Goal: Information Seeking & Learning: Learn about a topic

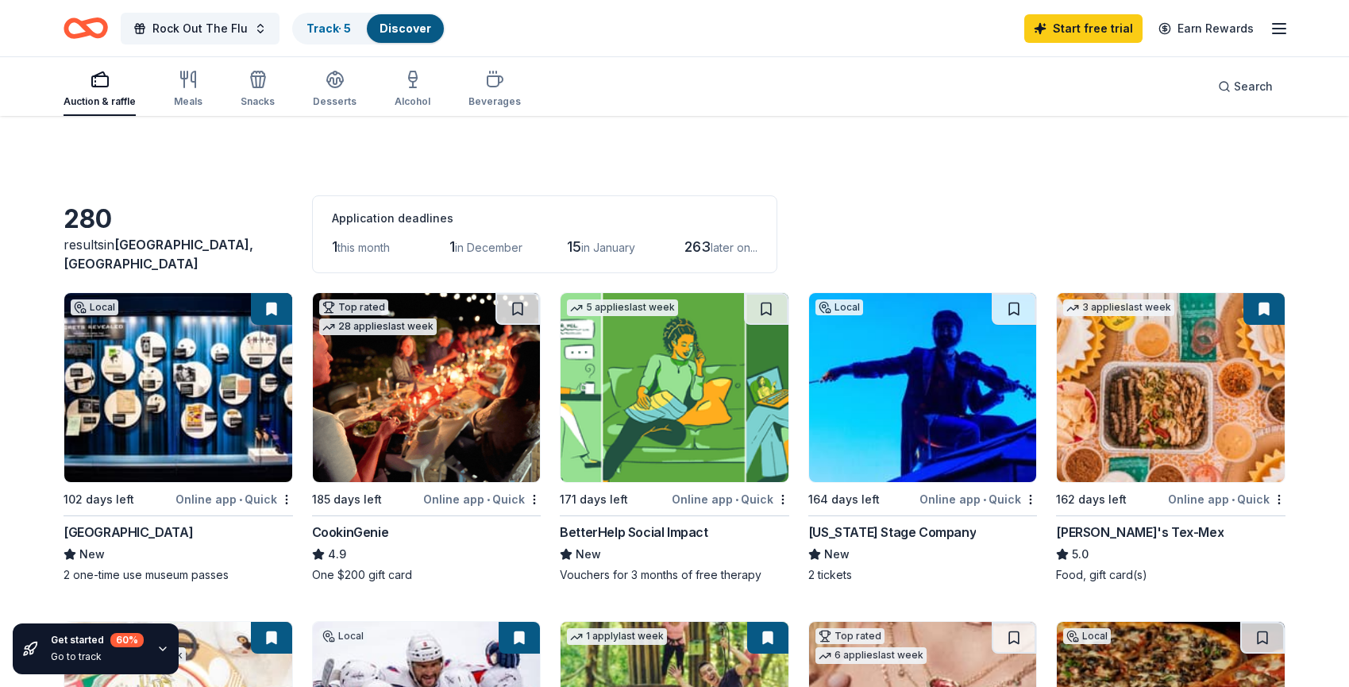
scroll to position [533, 0]
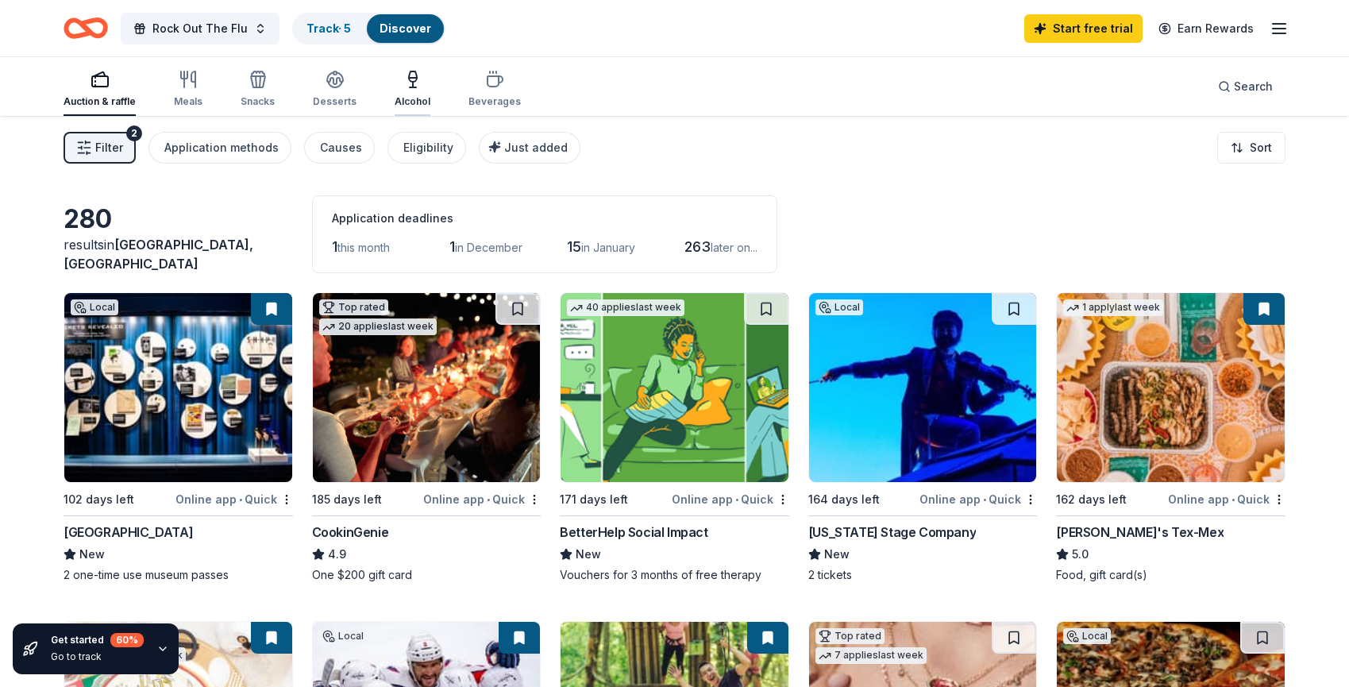
click at [402, 90] on div "Alcohol" at bounding box center [413, 89] width 36 height 38
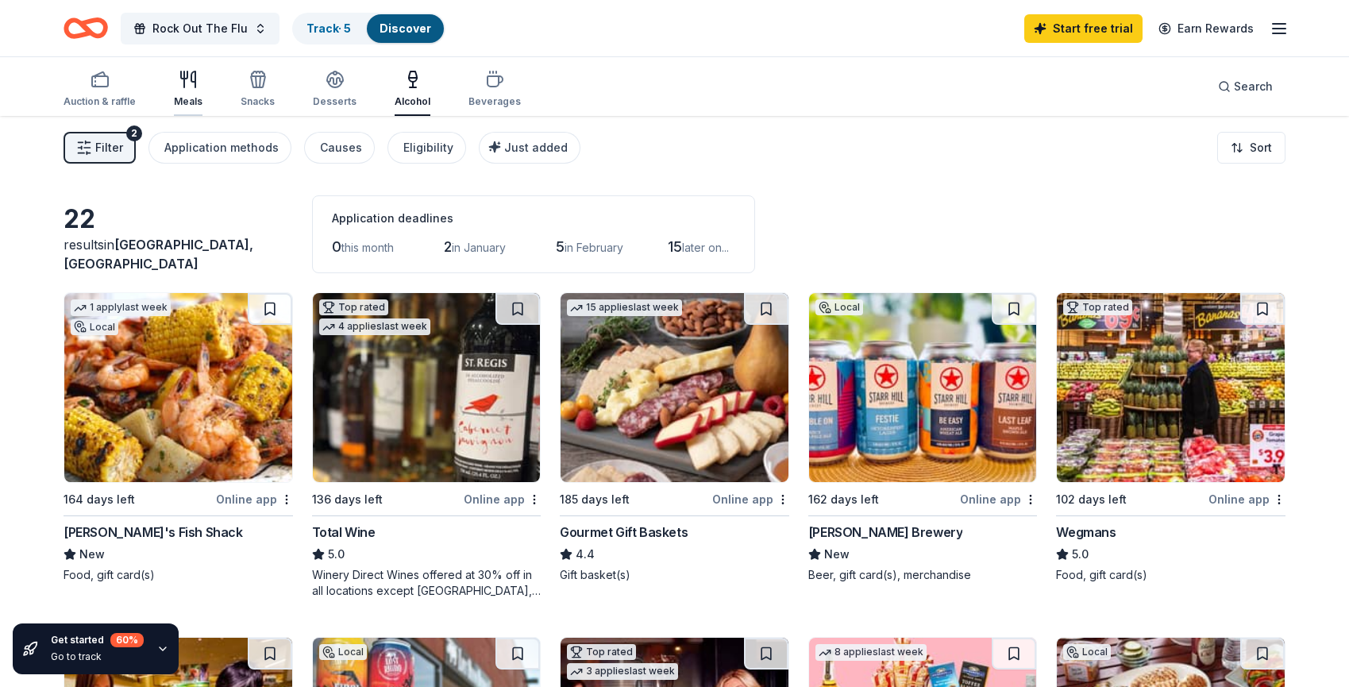
click at [195, 79] on icon "button" at bounding box center [188, 79] width 19 height 19
